Goal: Information Seeking & Learning: Learn about a topic

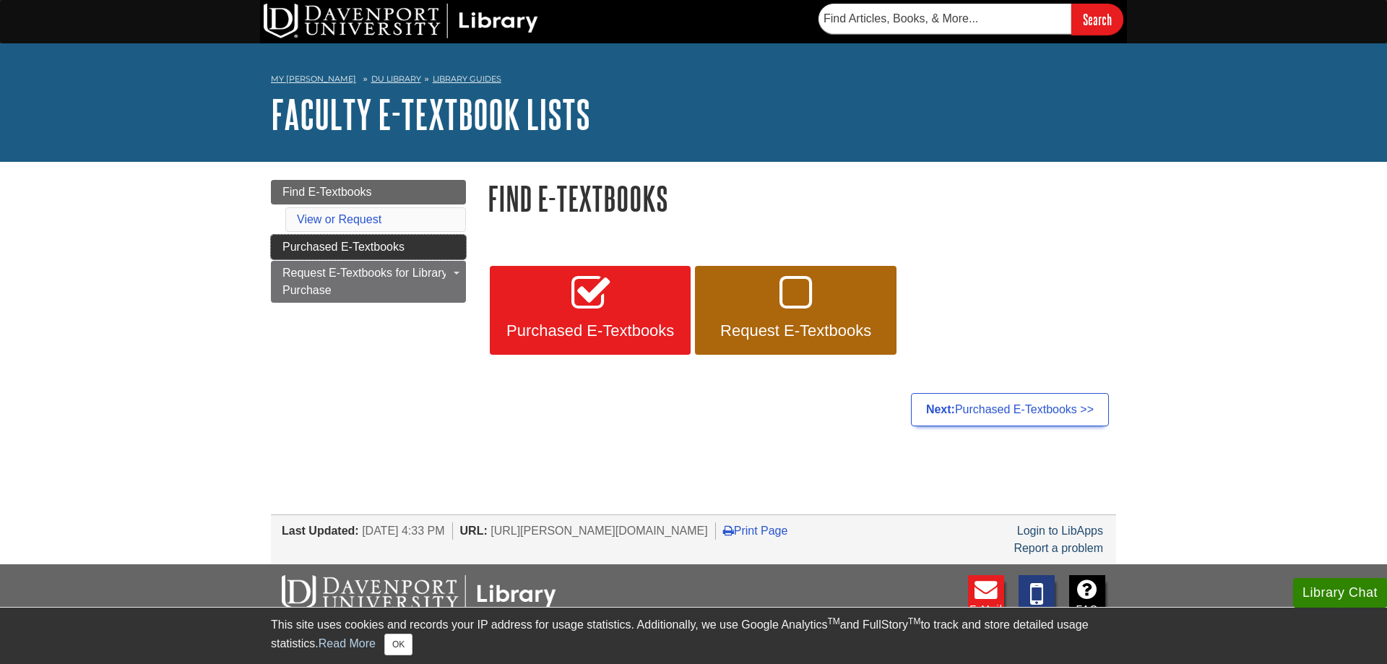
click at [320, 246] on span "Purchased E-Textbooks" at bounding box center [343, 247] width 122 height 12
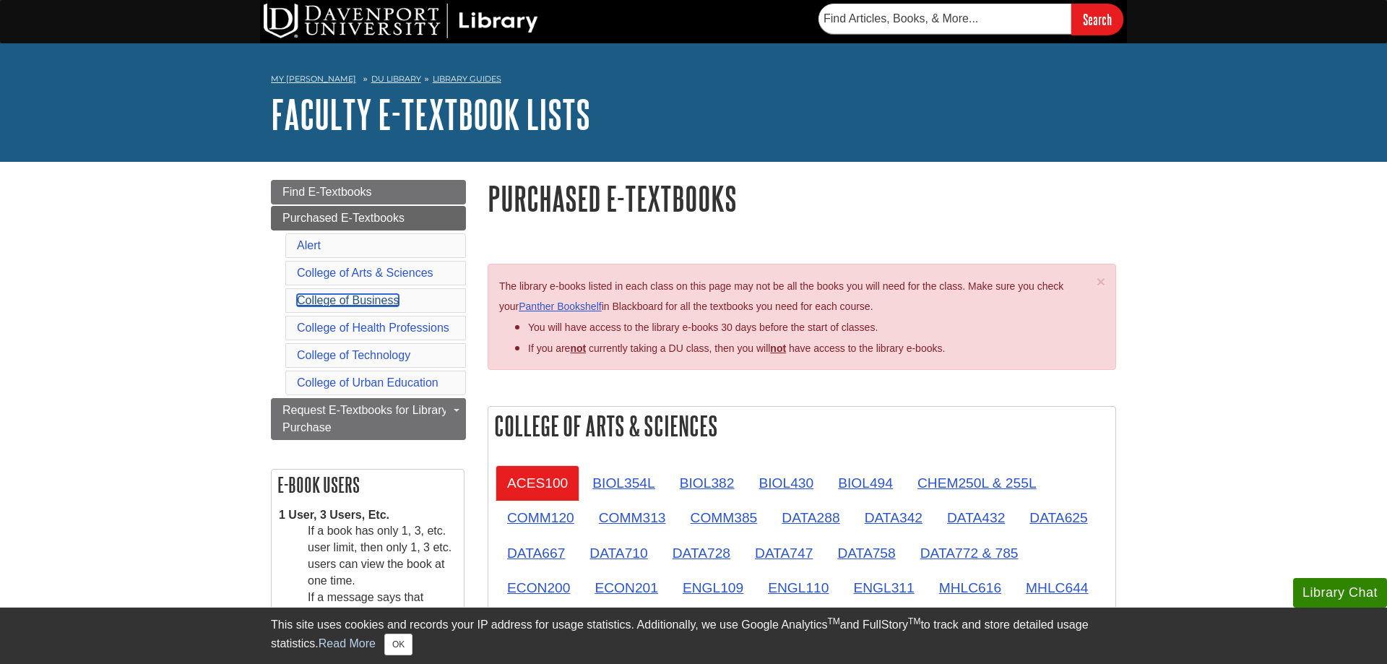
click at [371, 298] on link "College of Business" at bounding box center [348, 300] width 102 height 12
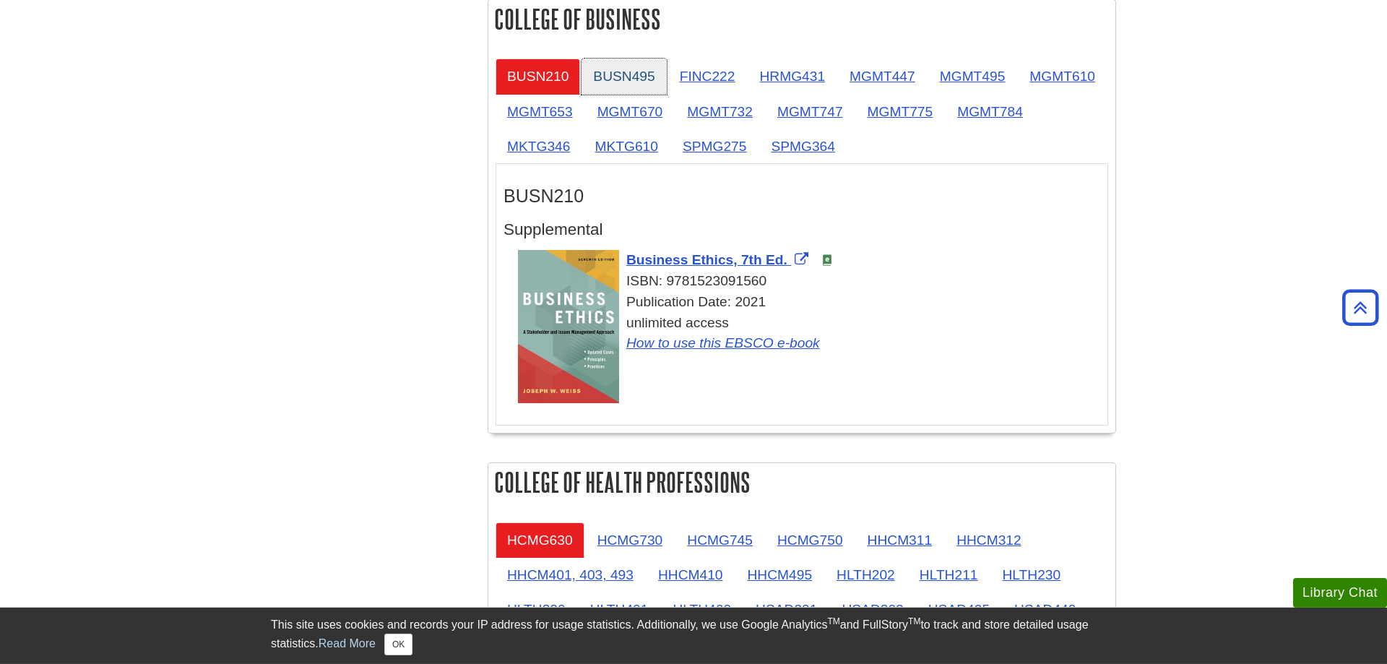
click at [605, 77] on link "BUSN495" at bounding box center [624, 76] width 85 height 35
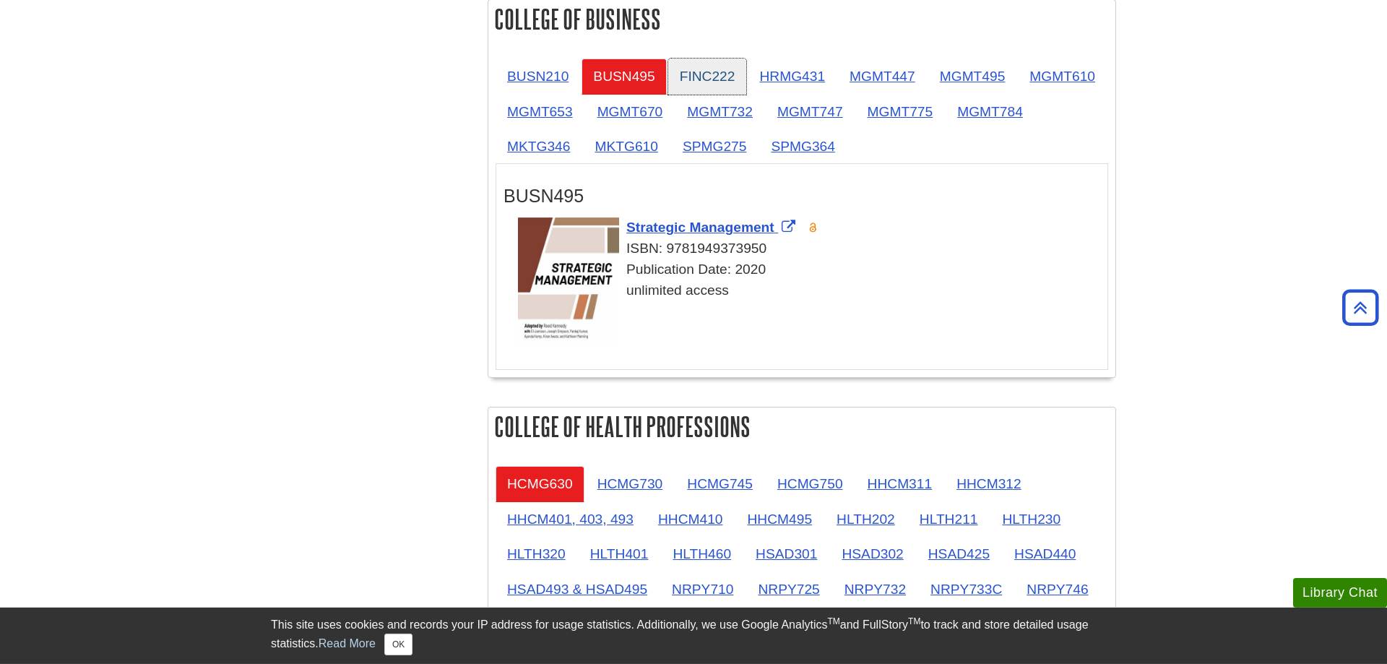
click at [704, 79] on link "FINC222" at bounding box center [707, 76] width 79 height 35
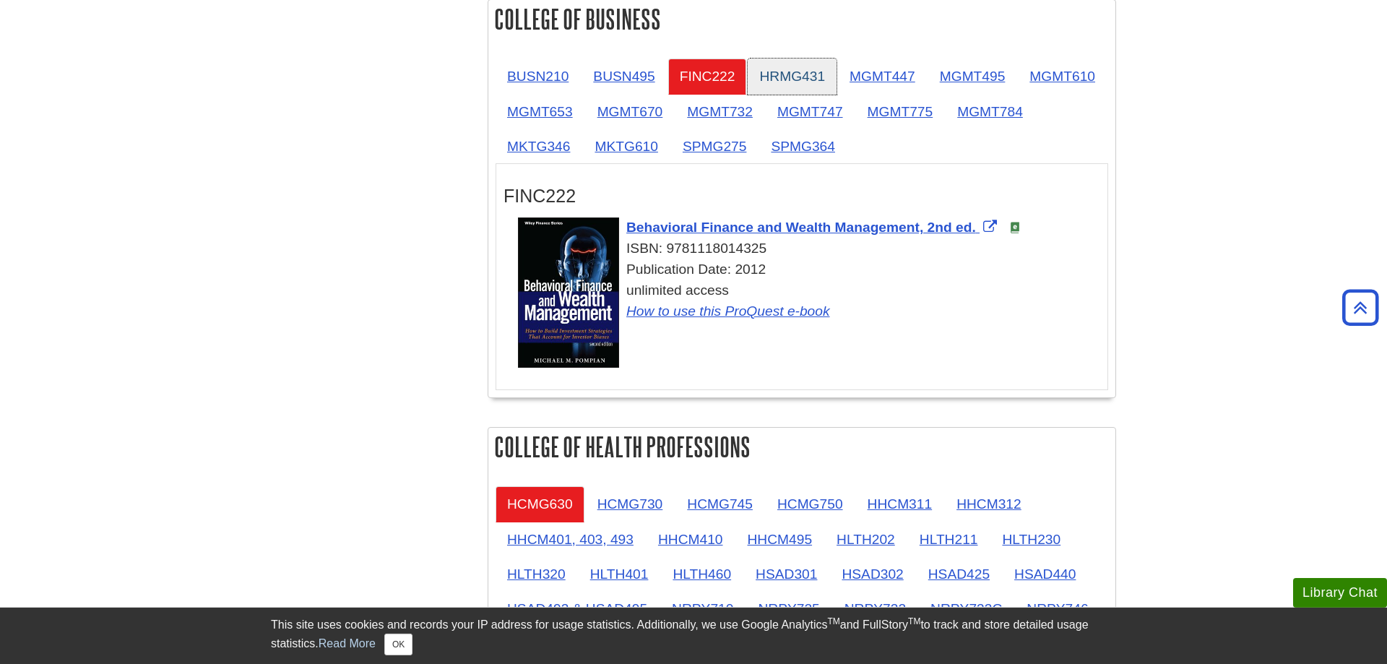
click at [777, 84] on link "HRMG431" at bounding box center [792, 76] width 89 height 35
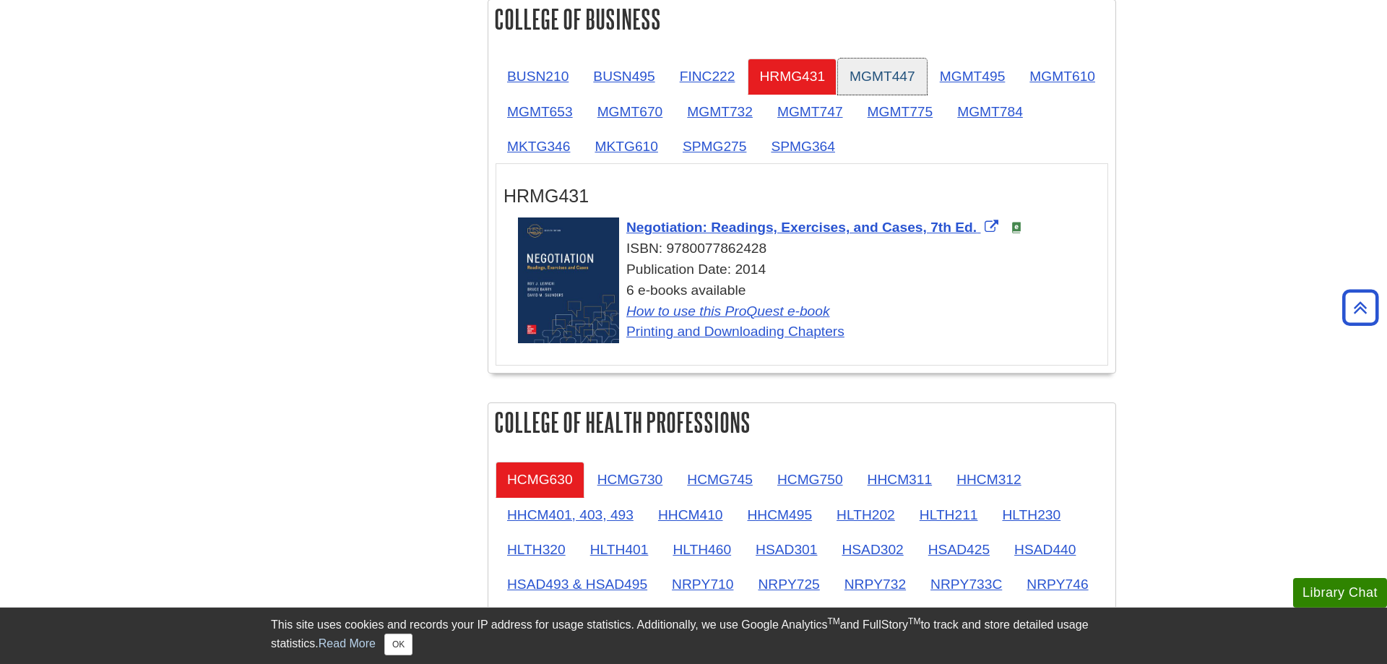
click at [860, 78] on link "MGMT447" at bounding box center [882, 76] width 89 height 35
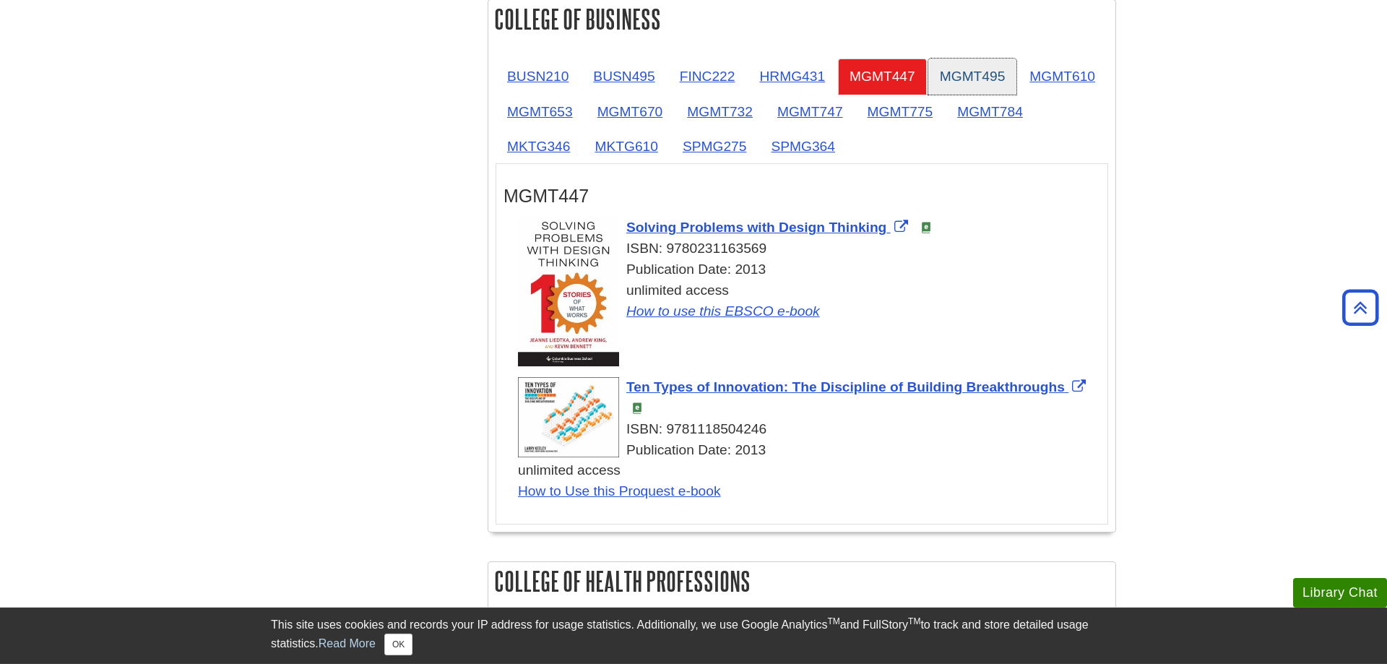
click at [955, 69] on link "MGMT495" at bounding box center [972, 76] width 89 height 35
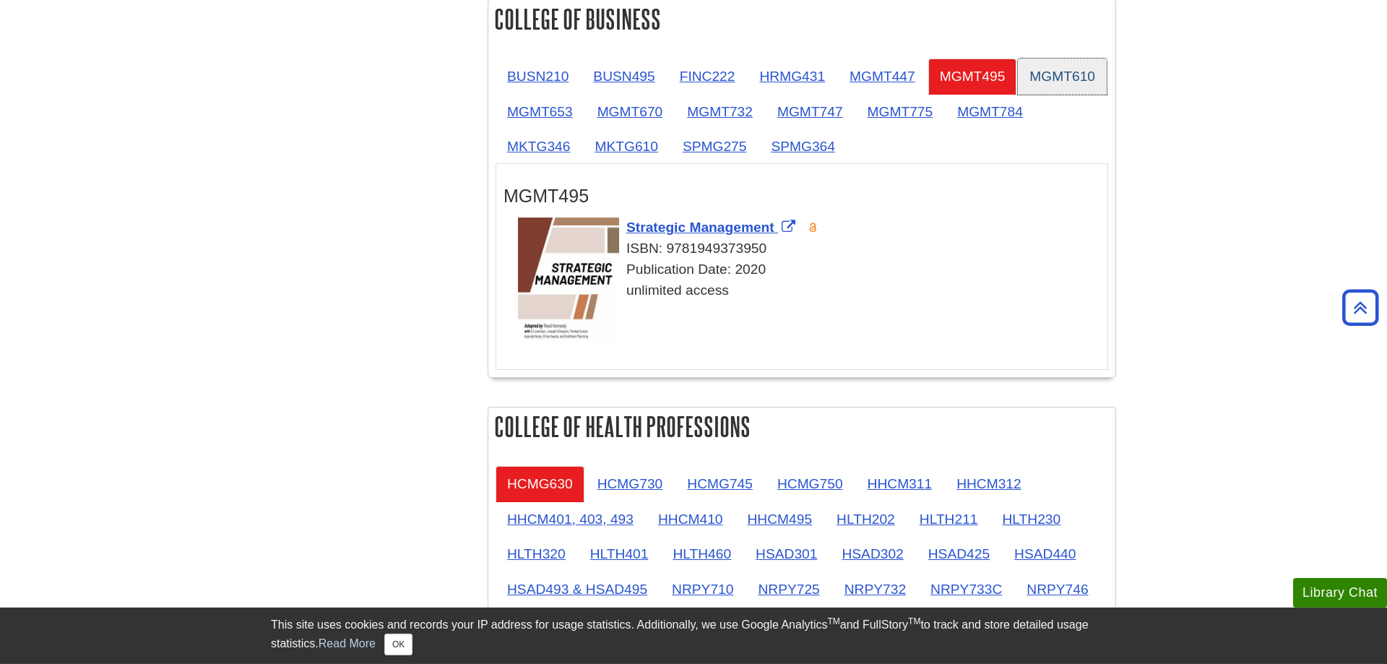
click at [1018, 94] on link "MGMT610" at bounding box center [1062, 76] width 89 height 35
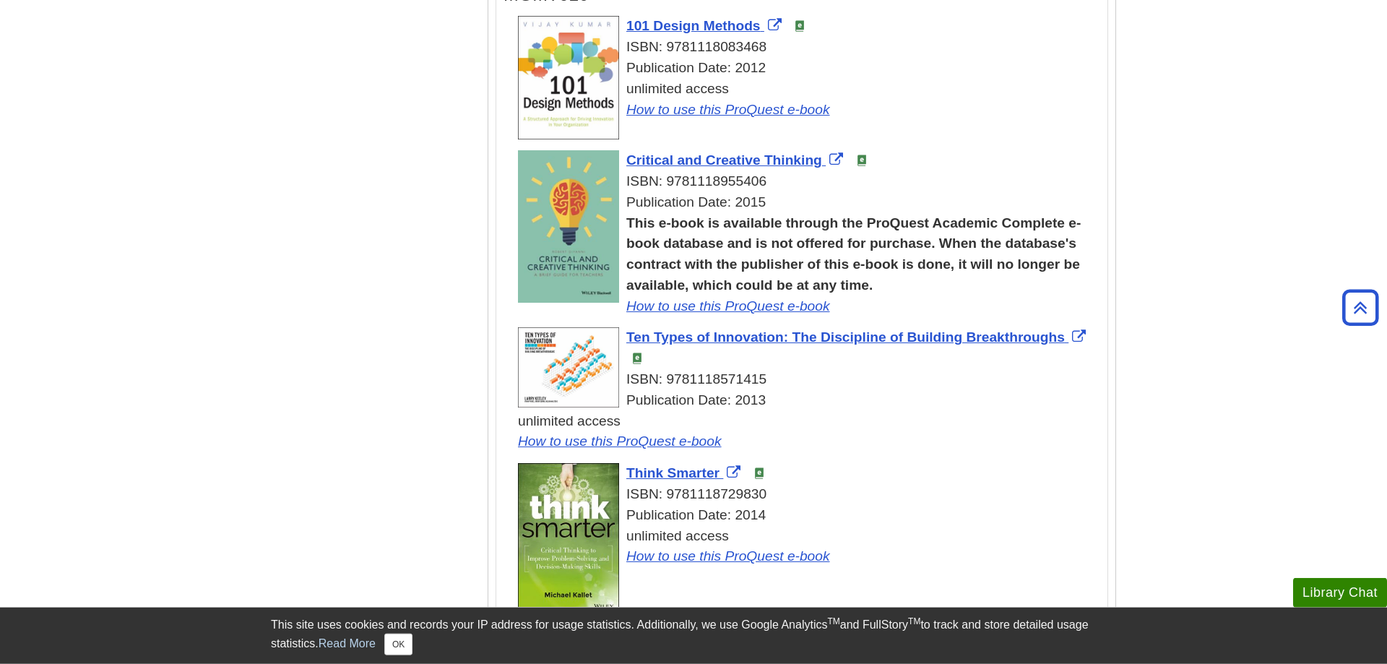
scroll to position [974, 0]
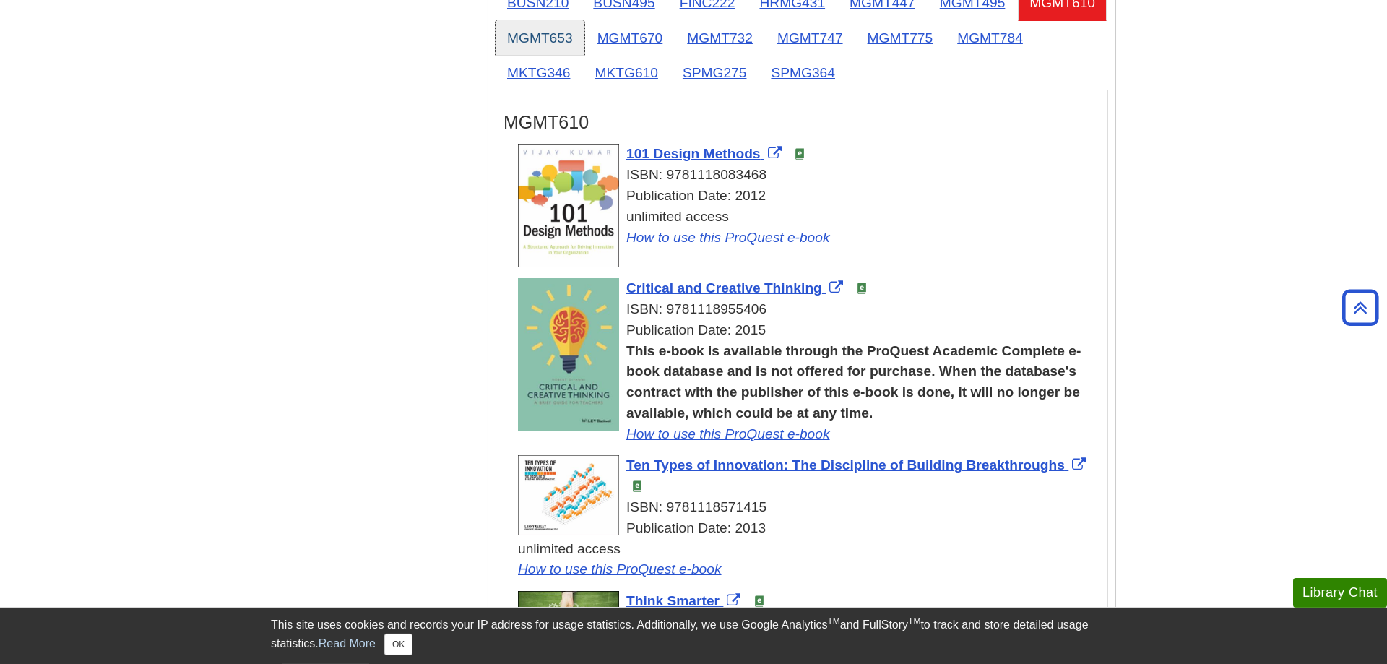
click at [584, 23] on link "MGMT653" at bounding box center [540, 37] width 89 height 35
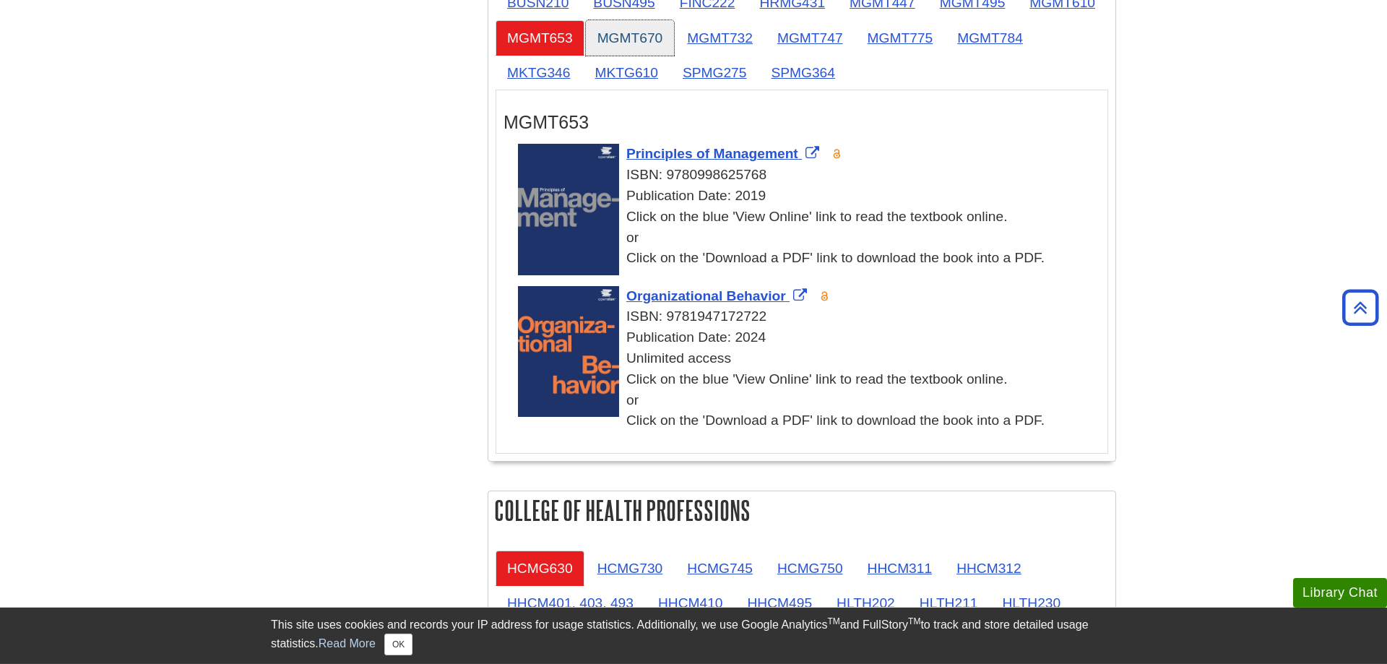
click at [675, 29] on link "MGMT670" at bounding box center [630, 37] width 89 height 35
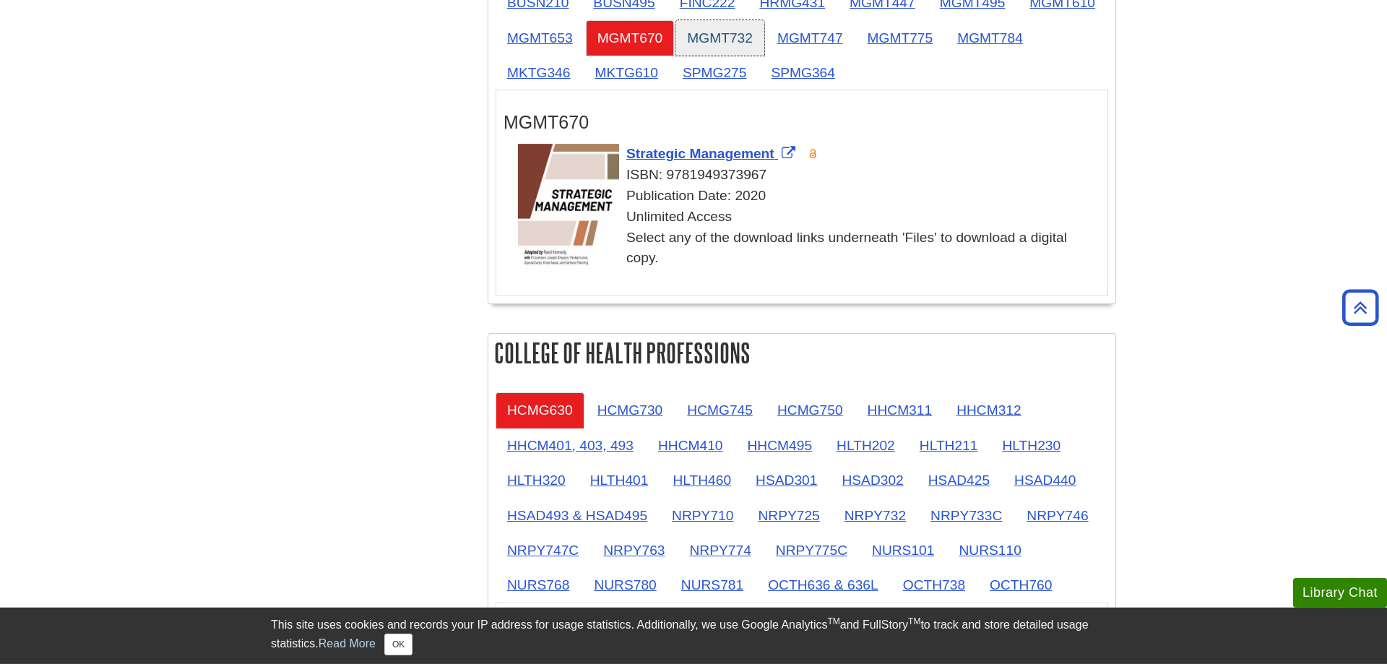
click at [764, 43] on link "MGMT732" at bounding box center [720, 37] width 89 height 35
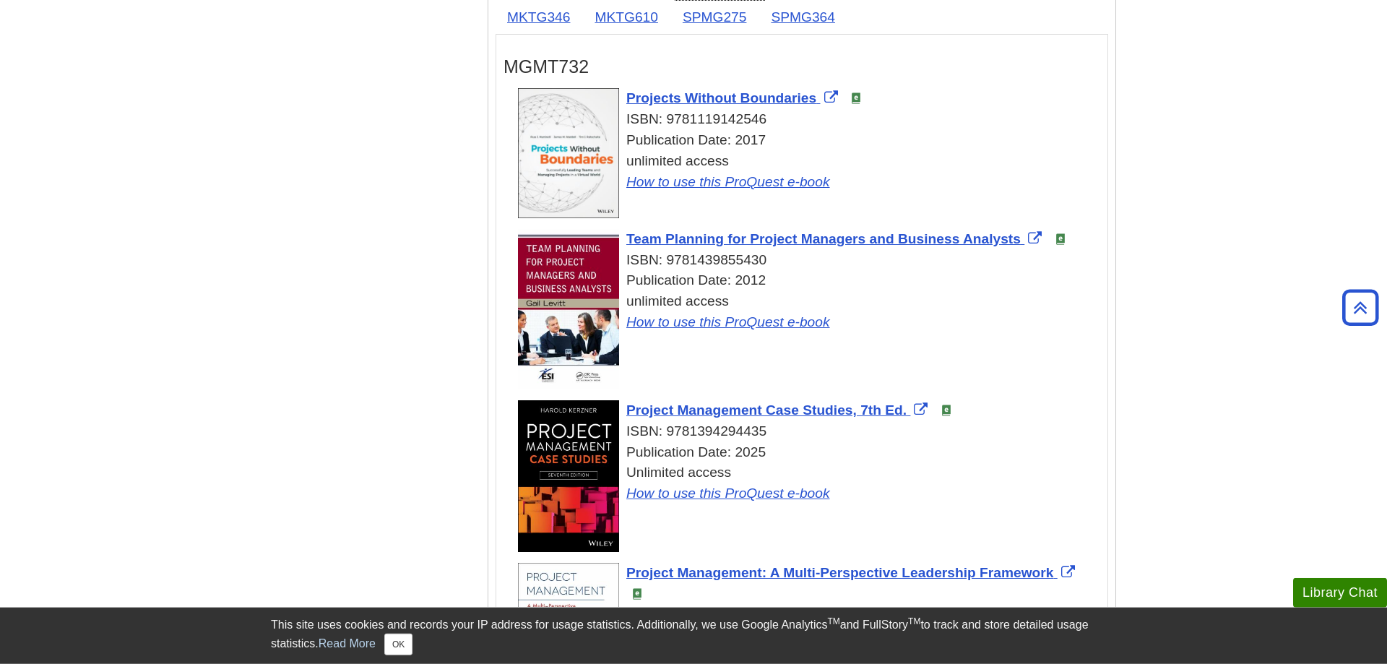
scroll to position [900, 0]
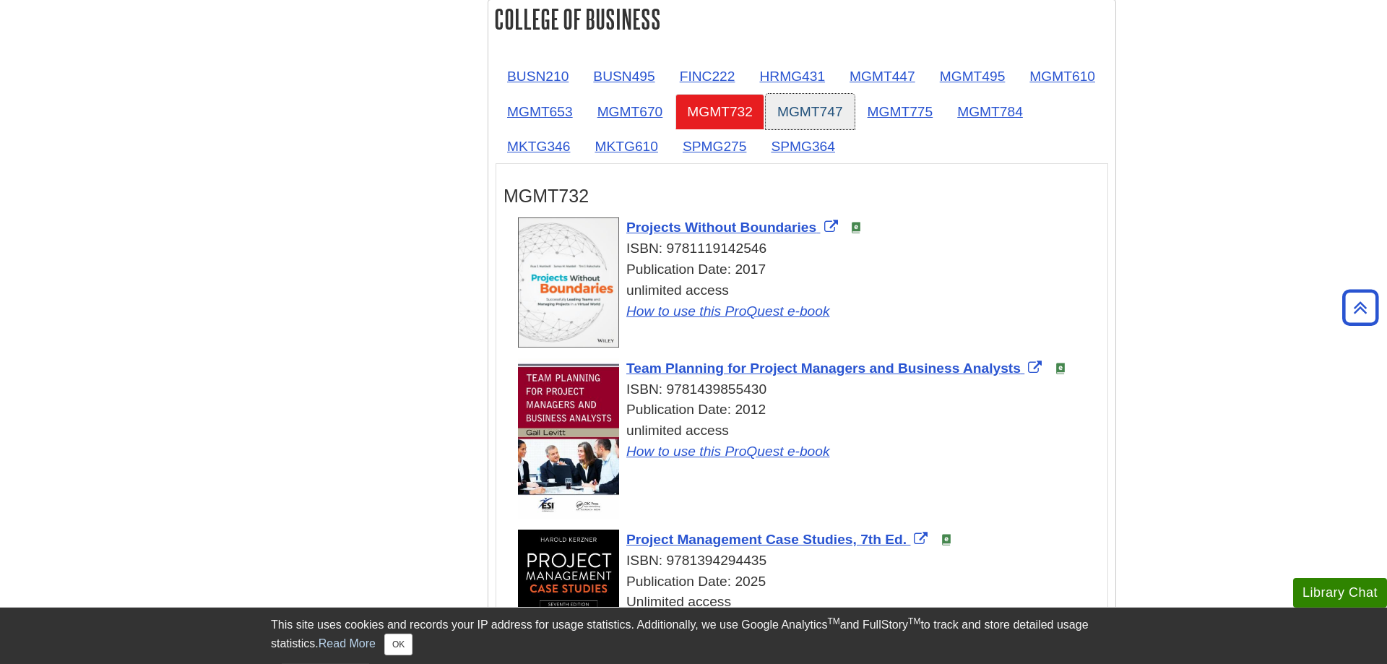
click at [855, 107] on link "MGMT747" at bounding box center [810, 111] width 89 height 35
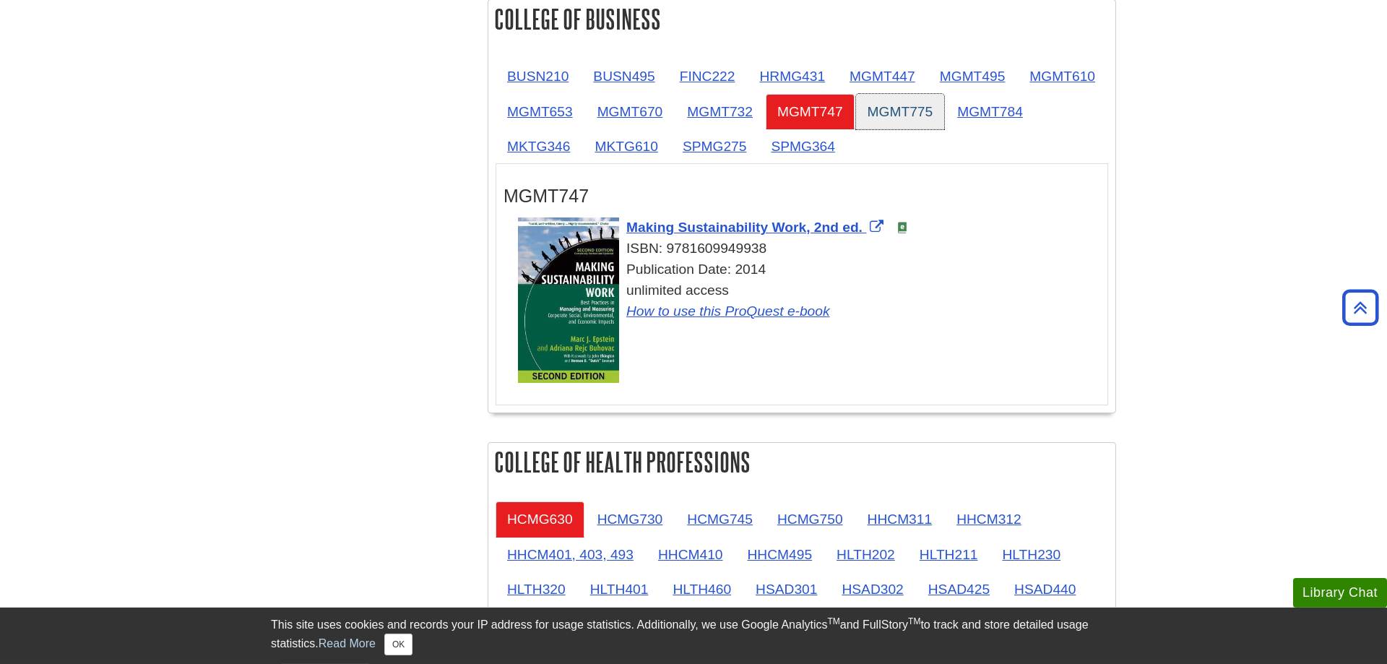
click at [945, 108] on link "MGMT775" at bounding box center [900, 111] width 89 height 35
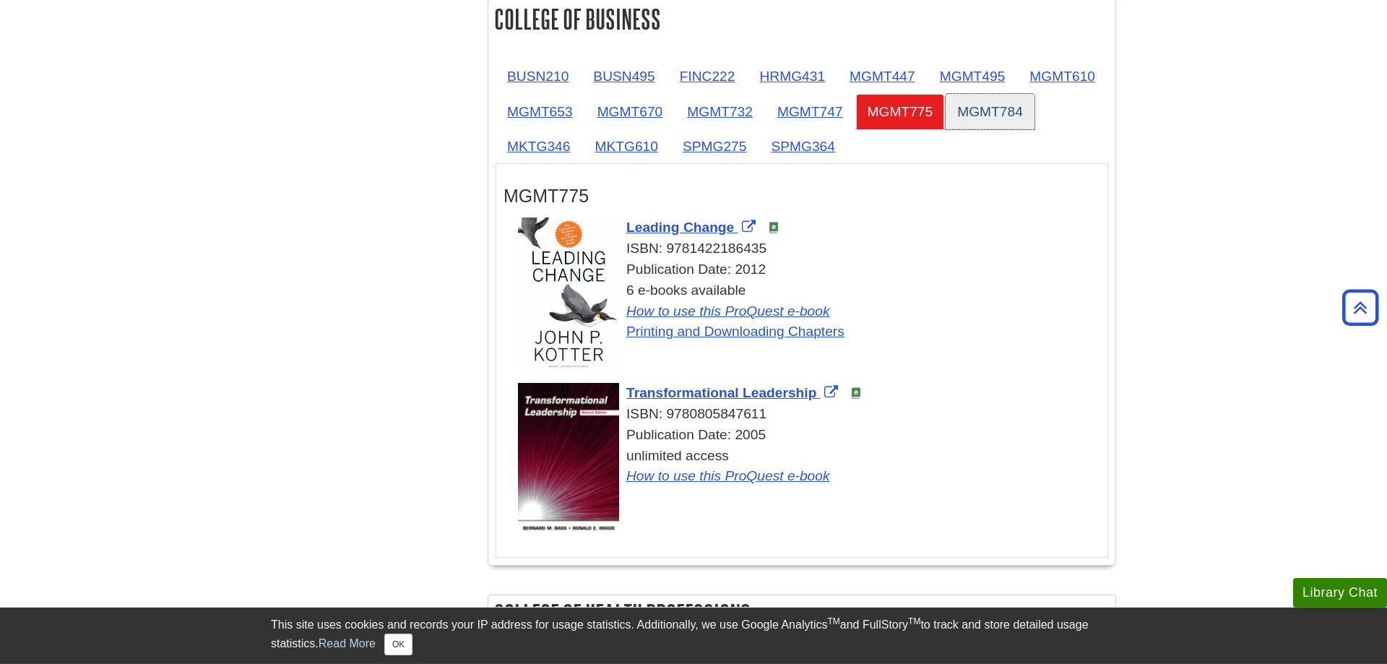
click at [946, 129] on link "MGMT784" at bounding box center [990, 111] width 89 height 35
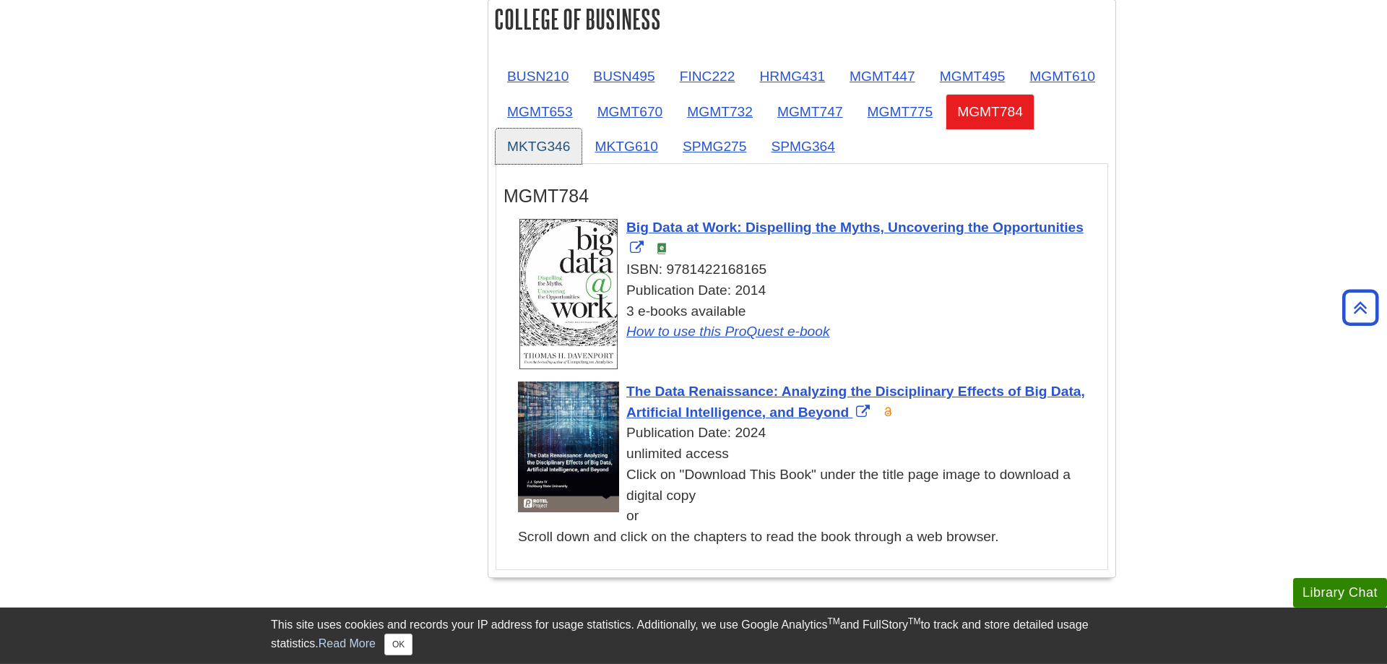
click at [582, 150] on link "MKTG346" at bounding box center [539, 146] width 86 height 35
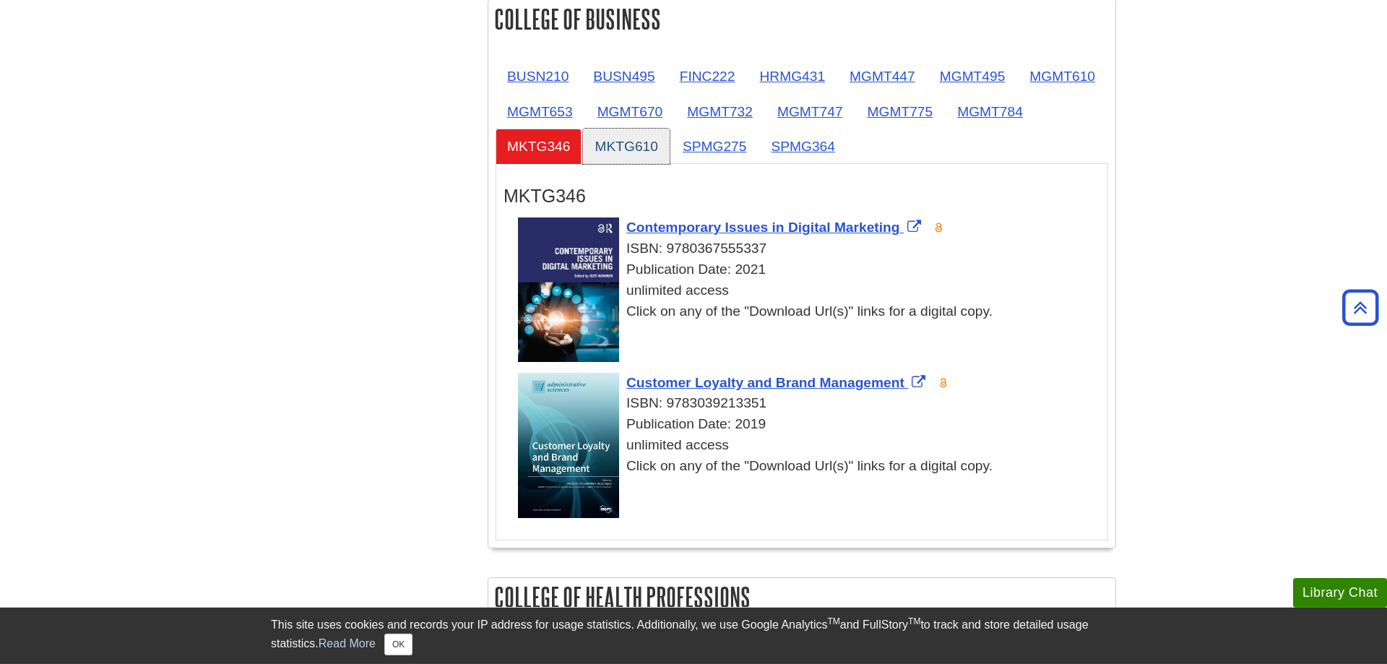
click at [669, 151] on link "MKTG610" at bounding box center [626, 146] width 86 height 35
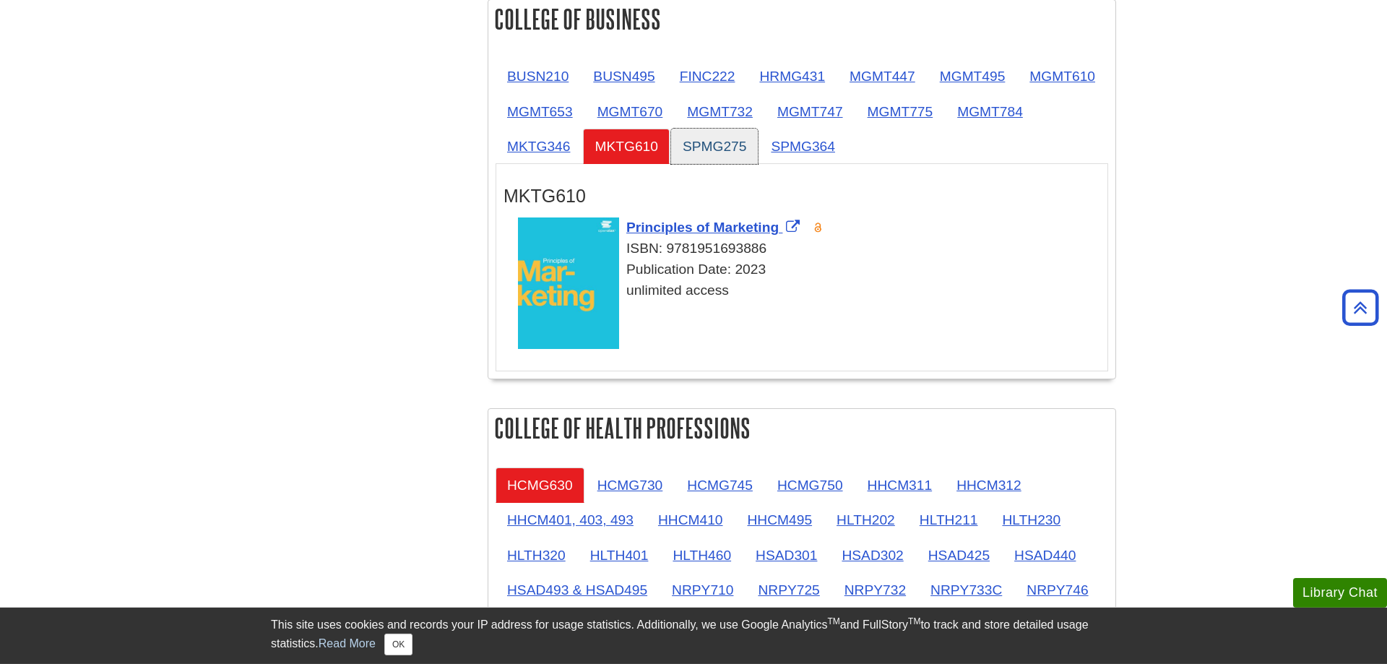
click at [759, 157] on link "SPMG275" at bounding box center [714, 146] width 87 height 35
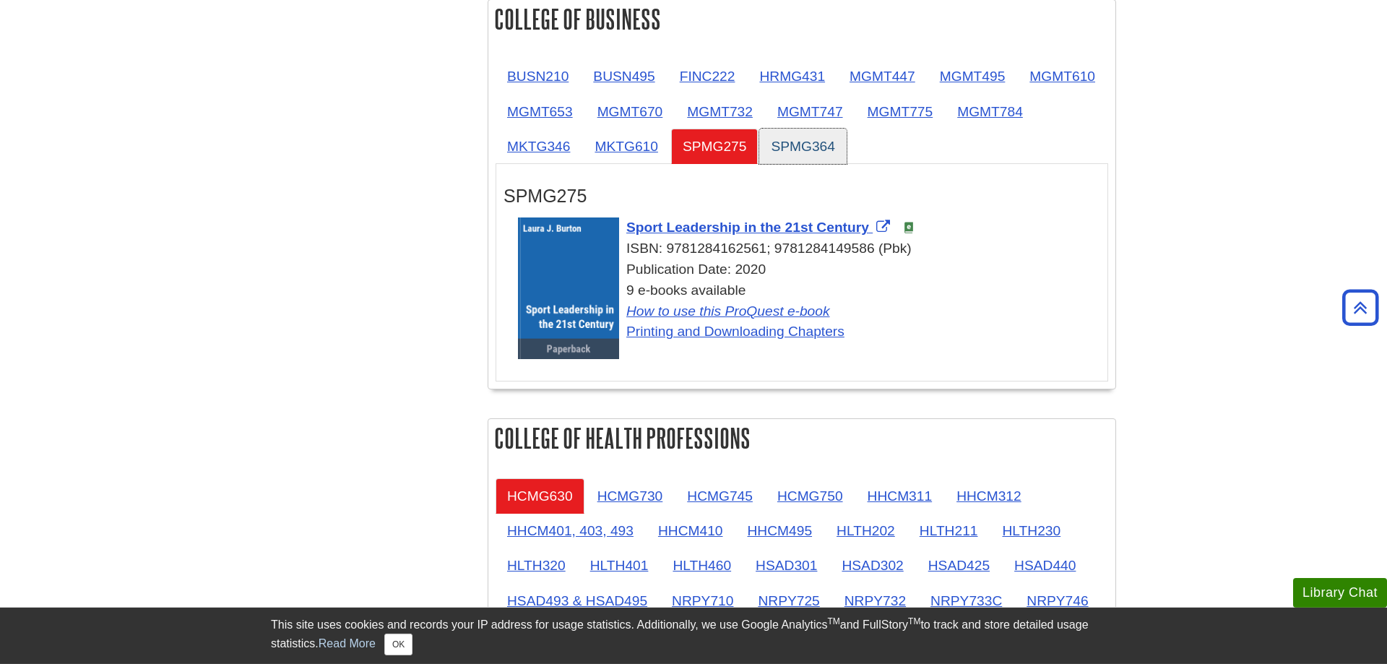
click at [847, 154] on link "SPMG364" at bounding box center [802, 146] width 87 height 35
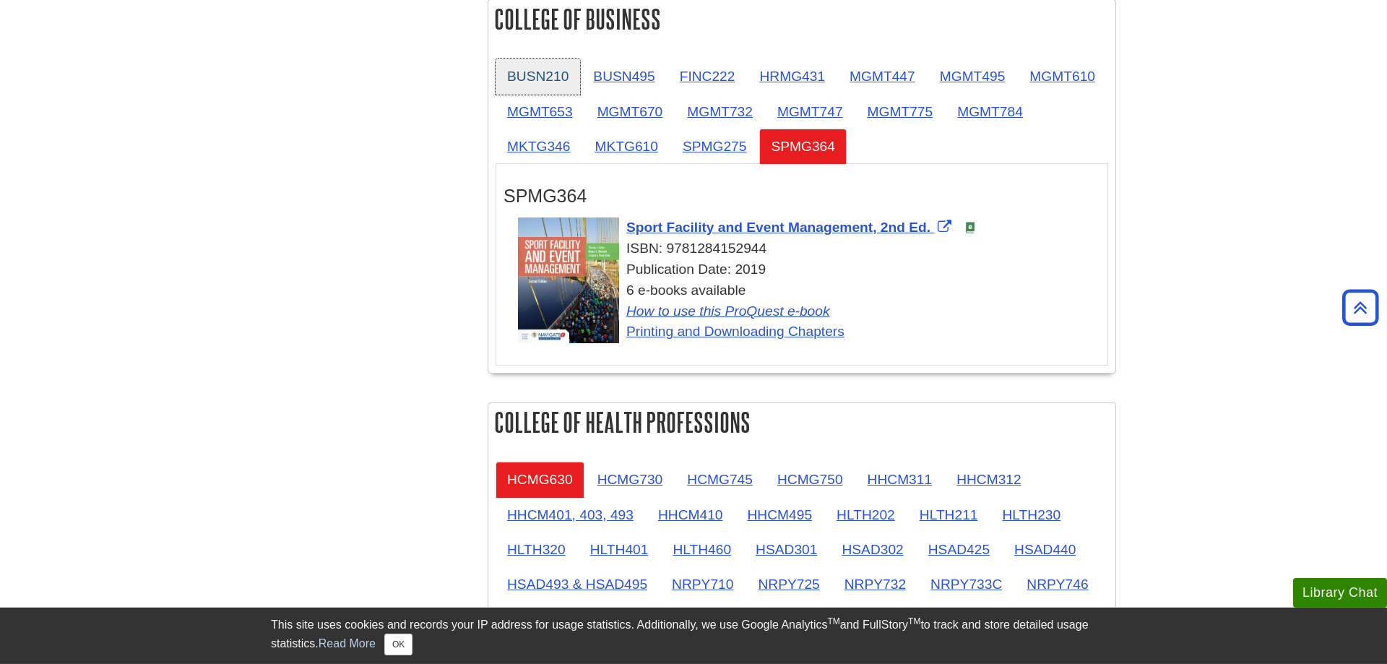
click at [520, 85] on link "BUSN210" at bounding box center [538, 76] width 85 height 35
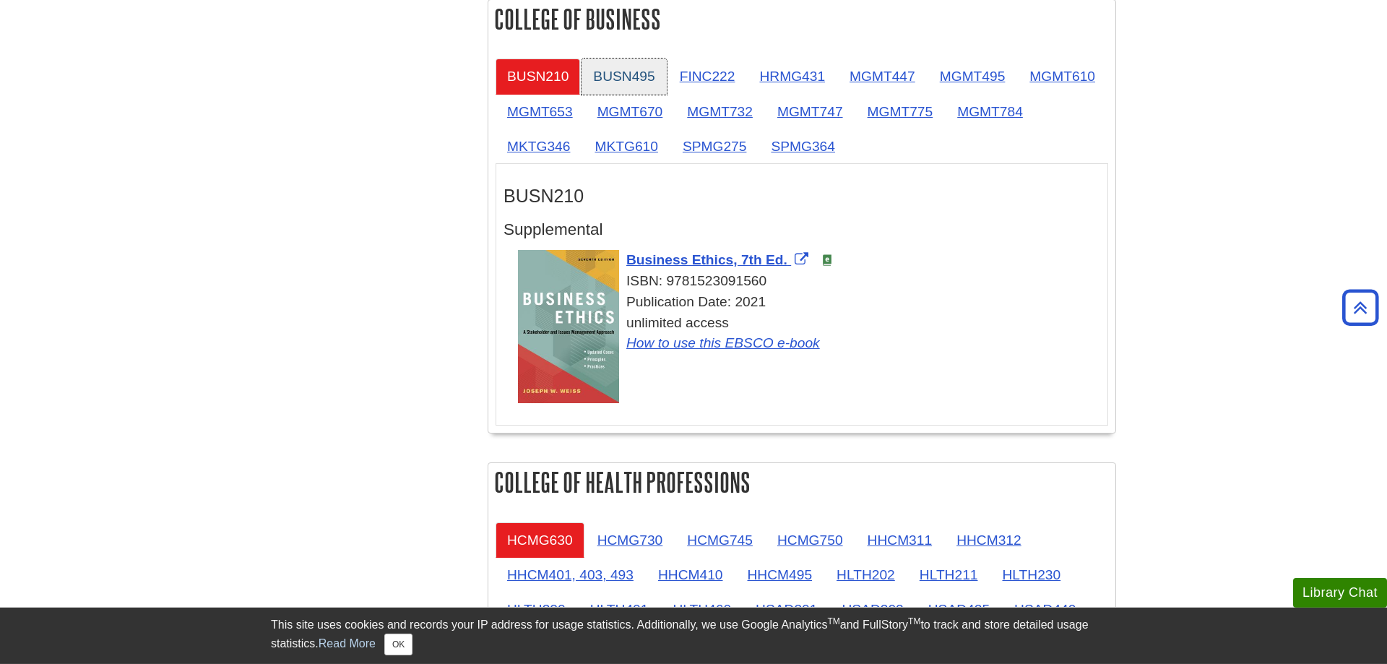
click at [600, 81] on link "BUSN495" at bounding box center [624, 76] width 85 height 35
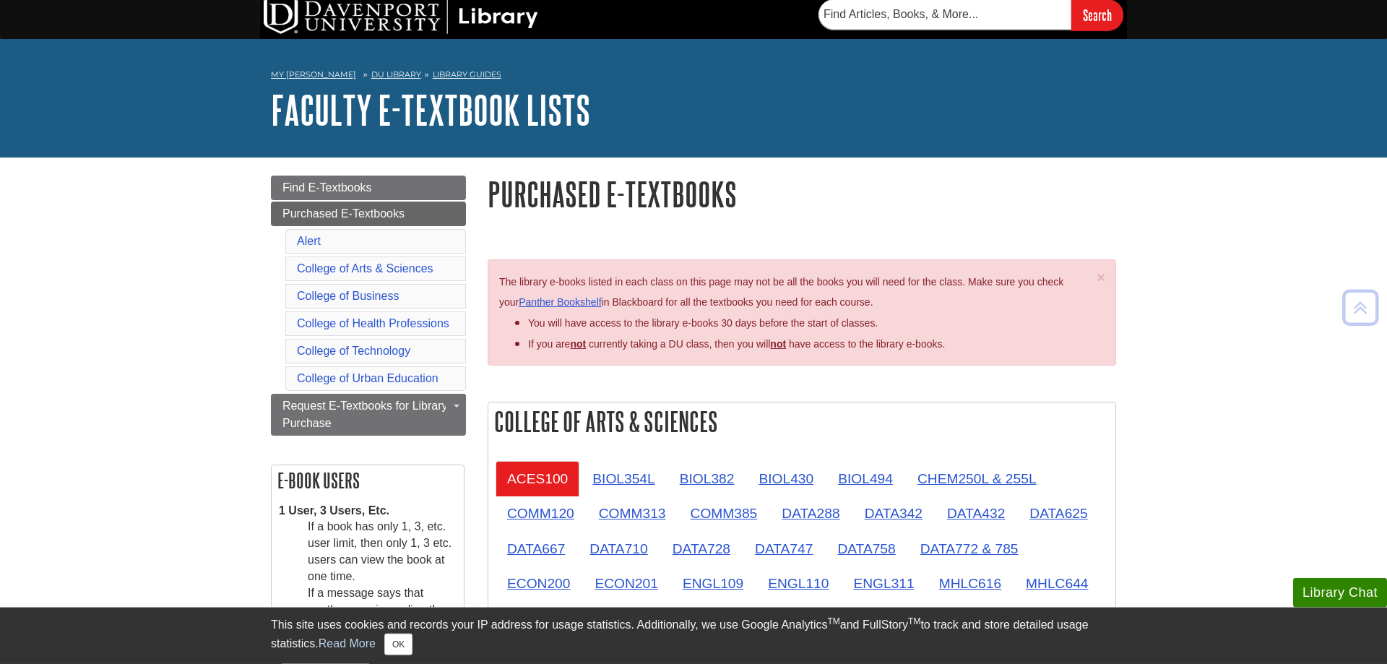
scroll to position [0, 0]
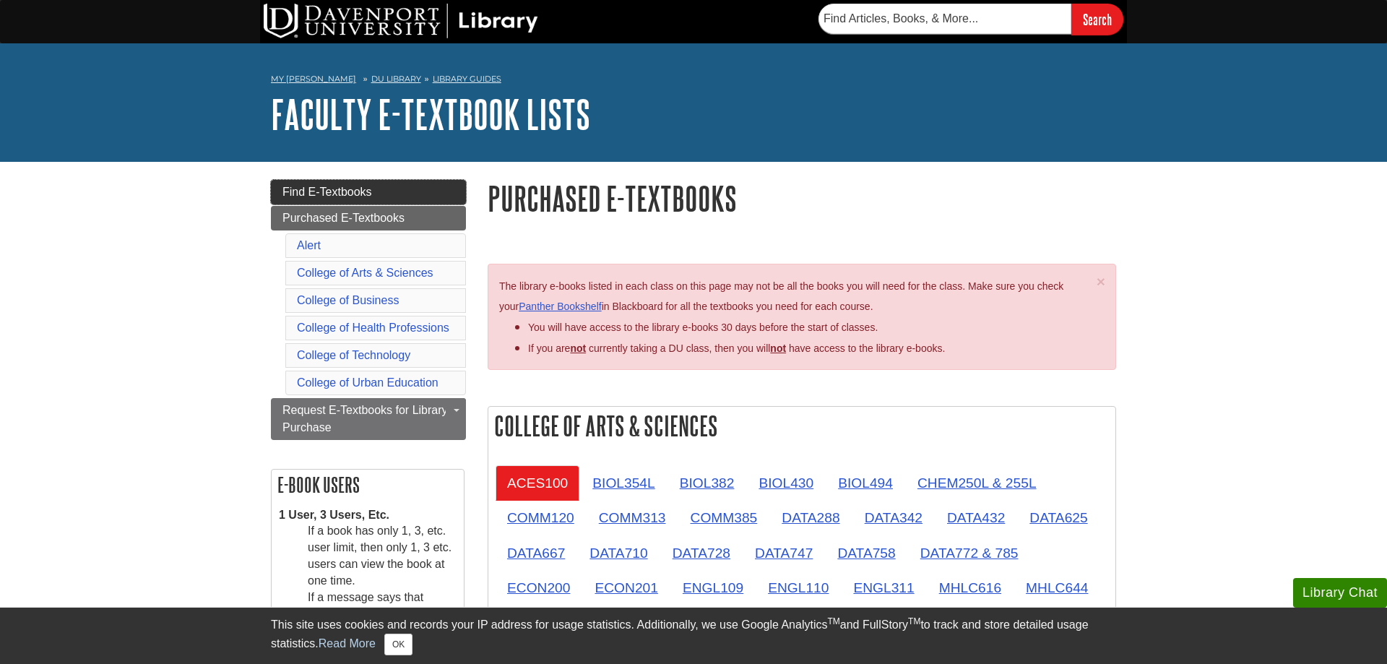
click at [332, 189] on span "Find E-Textbooks" at bounding box center [327, 192] width 90 height 12
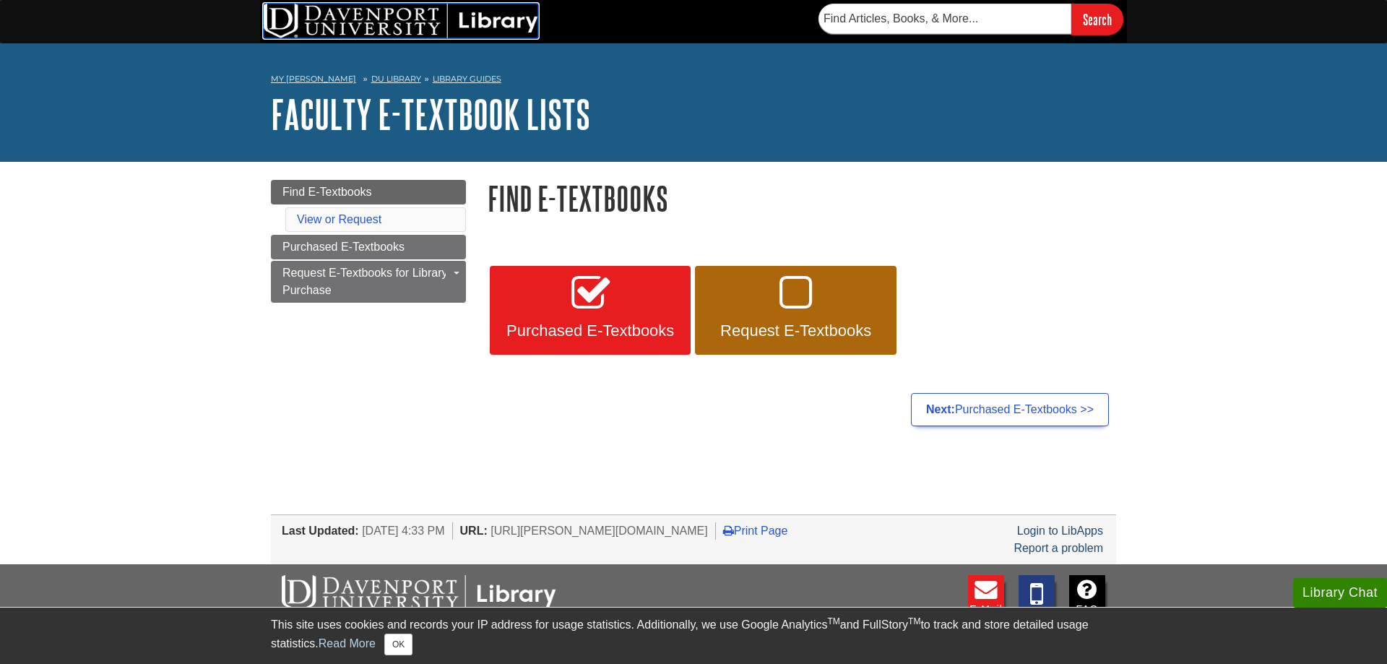
click at [368, 36] on img at bounding box center [401, 21] width 275 height 35
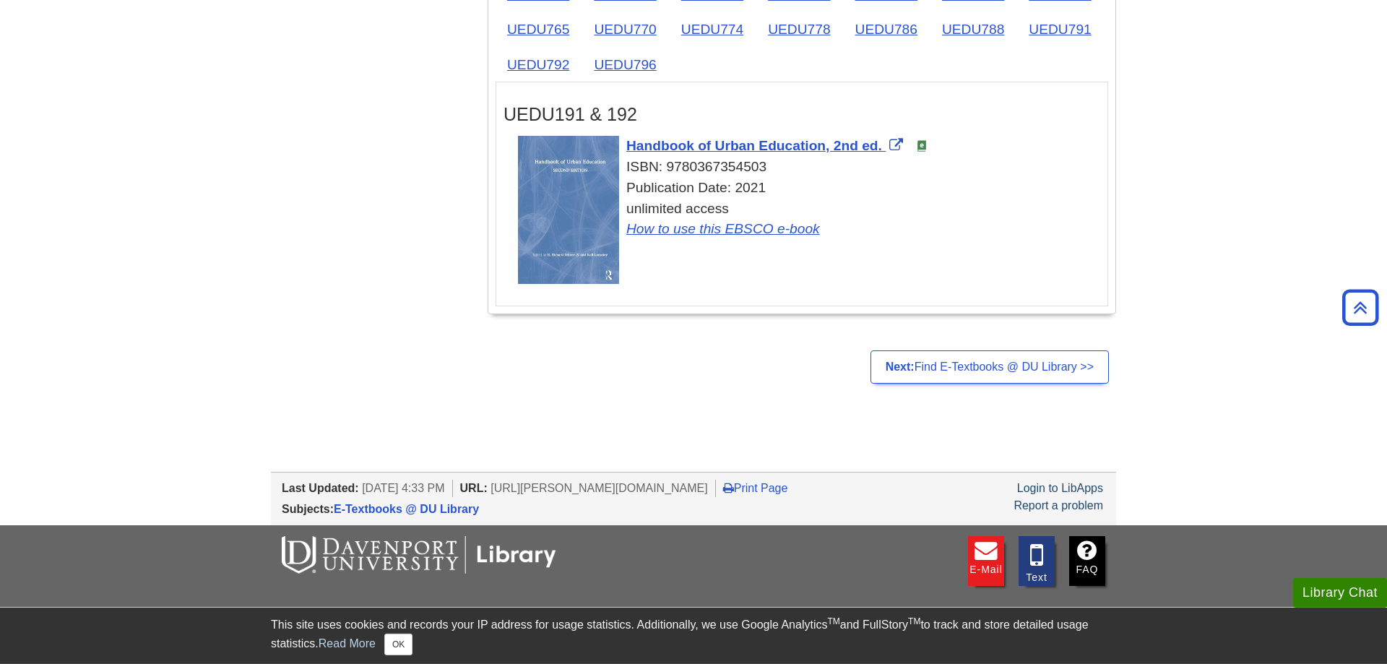
scroll to position [2647, 0]
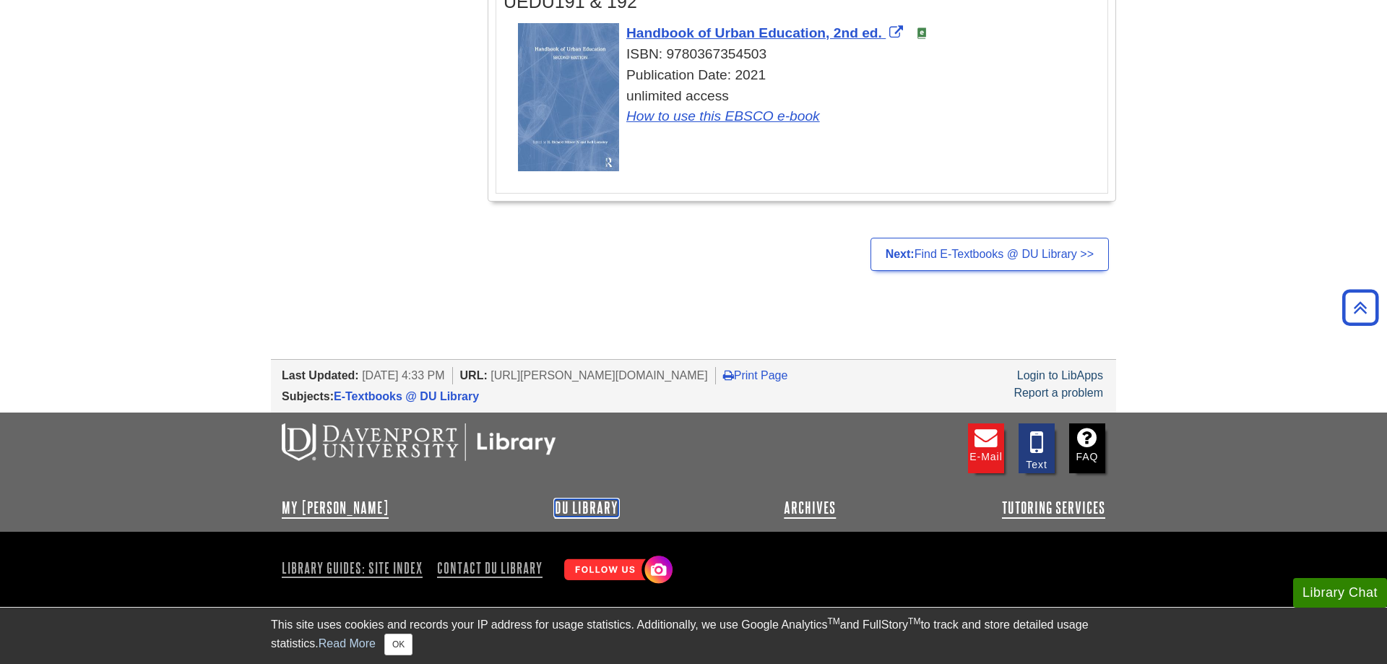
click at [556, 507] on link "DU Library" at bounding box center [587, 507] width 64 height 17
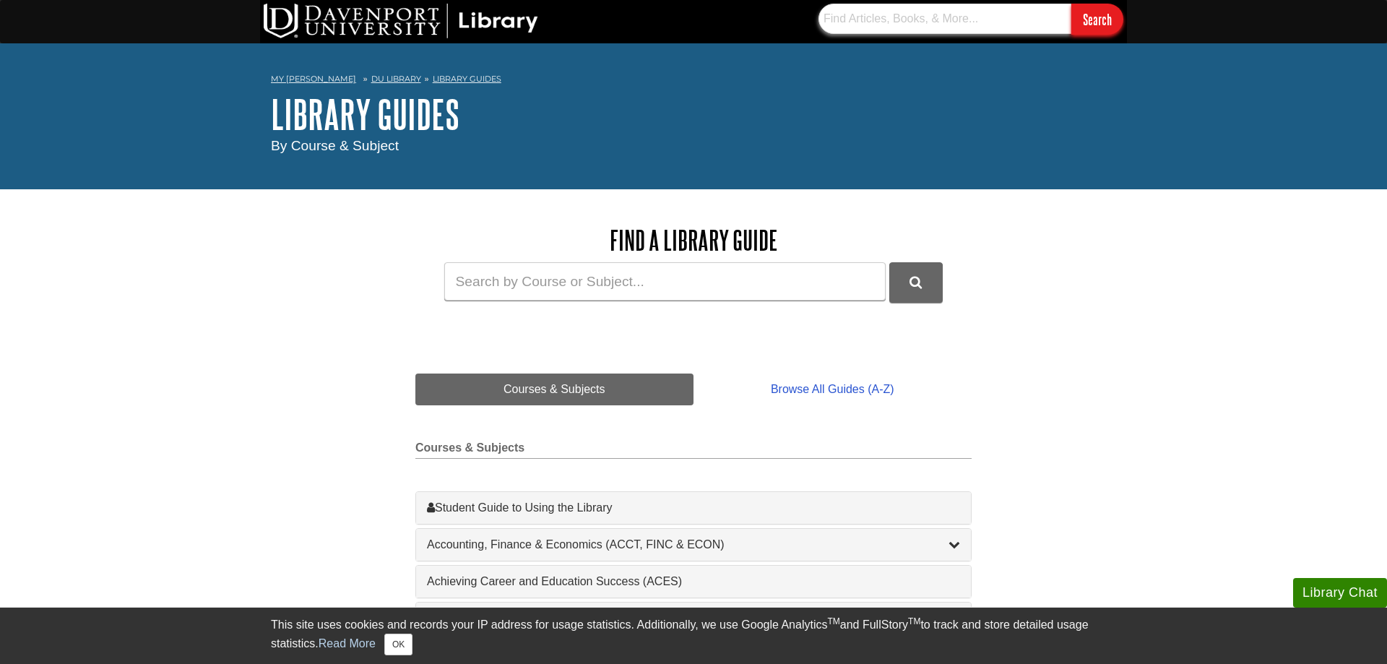
click at [928, 33] on input "text" at bounding box center [945, 19] width 253 height 30
type input "course reserve"
click at [1071, 4] on input "Search" at bounding box center [1097, 19] width 52 height 31
